Goal: Complete application form

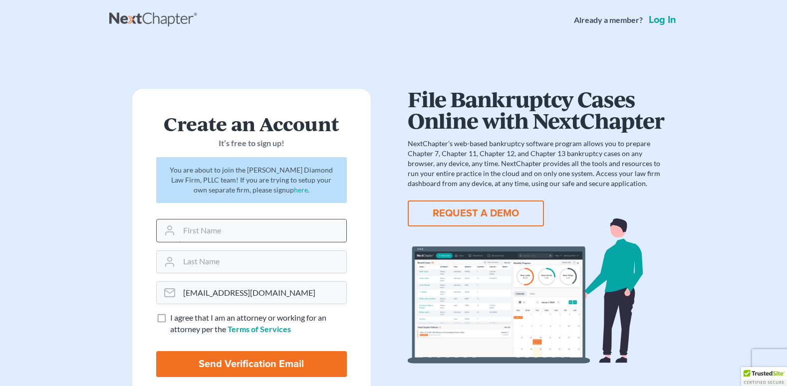
click at [208, 233] on input "text" at bounding box center [262, 231] width 167 height 22
type input "Tabitha"
type input "Gonzalez"
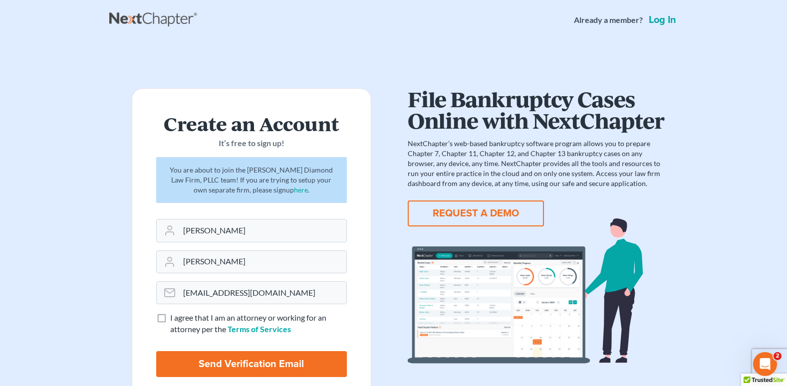
click at [170, 320] on label "I agree that I am an attorney or working for an attorney per the Terms of Servi…" at bounding box center [258, 323] width 177 height 23
click at [174, 319] on input "I agree that I am an attorney or working for an attorney per the Terms of Servi…" at bounding box center [177, 315] width 6 height 6
checkbox input "true"
click at [202, 361] on input "Send Verification Email" at bounding box center [251, 364] width 191 height 26
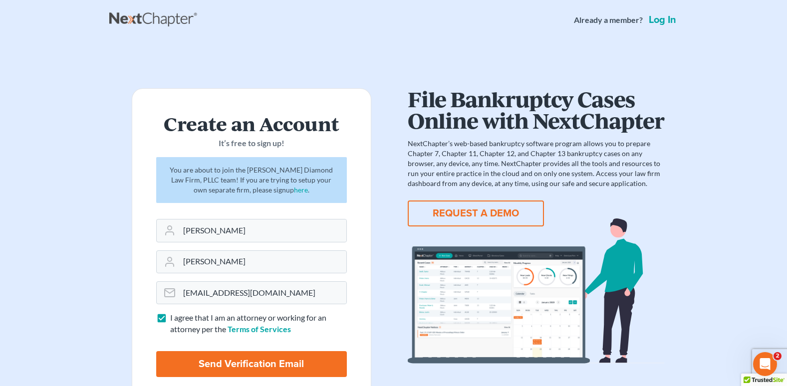
type input "Thinking..."
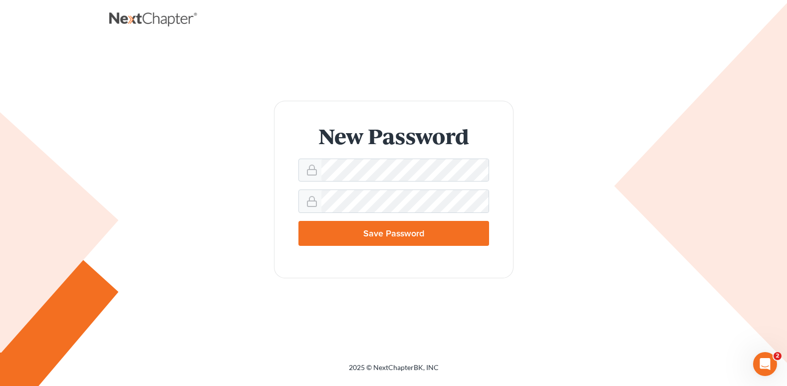
click at [560, 191] on div "New Password Save Password" at bounding box center [393, 189] width 549 height 177
click at [323, 237] on input "Save Password" at bounding box center [394, 233] width 191 height 25
type input "Thinking..."
